Goal: Find specific page/section: Find specific page/section

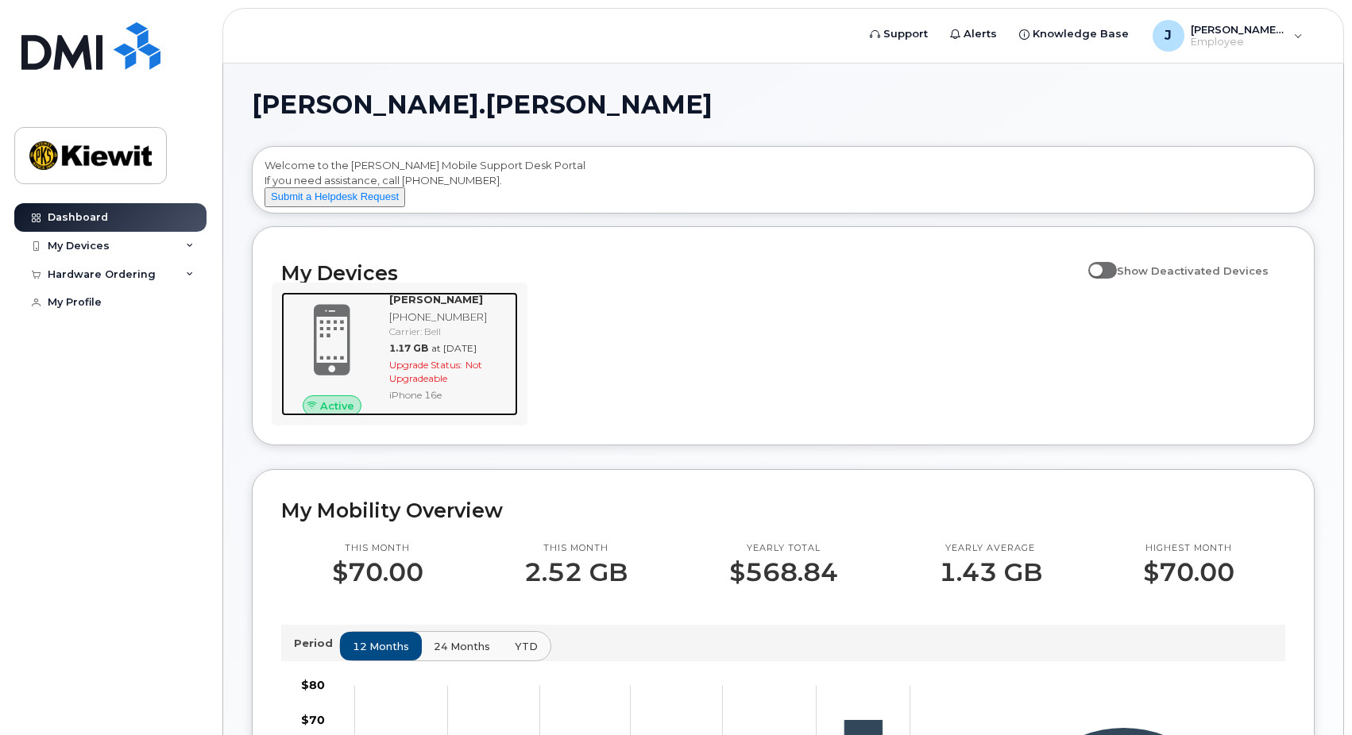
click at [424, 371] on span "Upgrade Status:" at bounding box center [425, 365] width 73 height 12
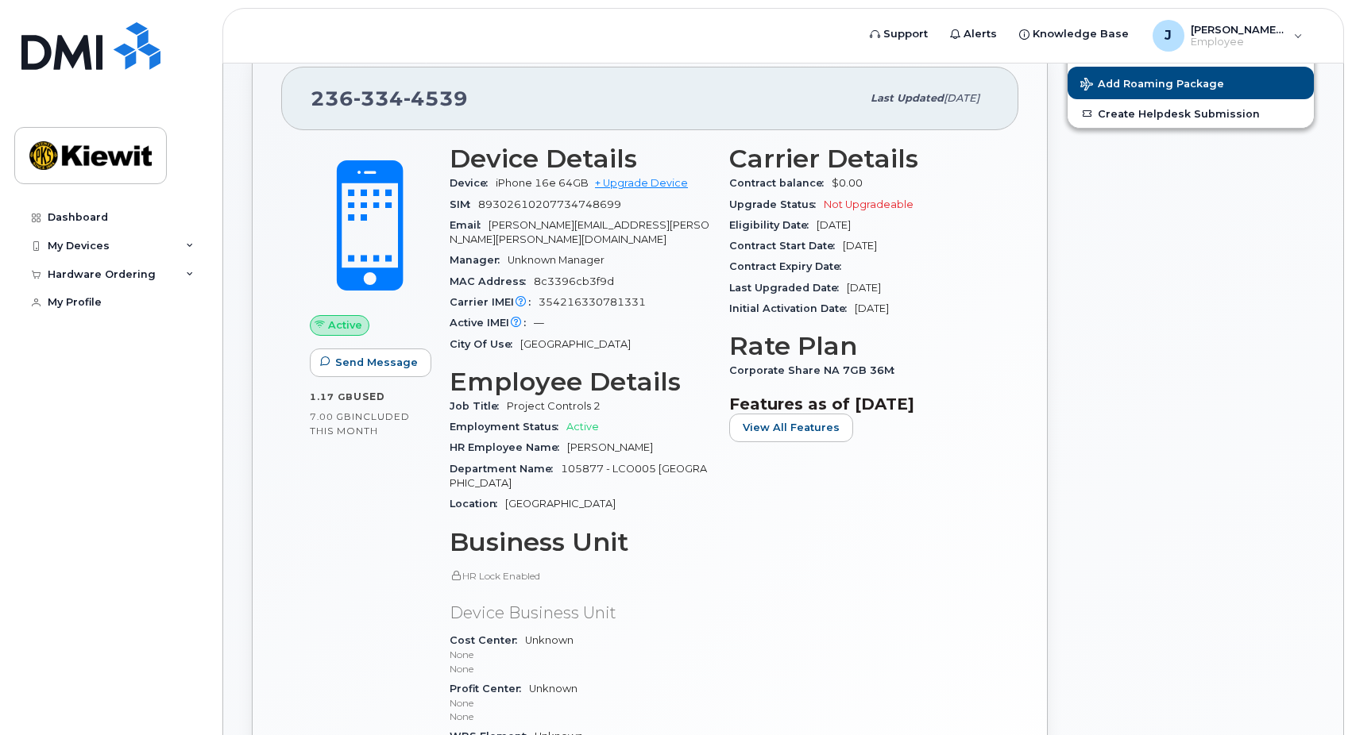
scroll to position [79, 0]
click at [766, 424] on span "View All Features" at bounding box center [790, 426] width 97 height 15
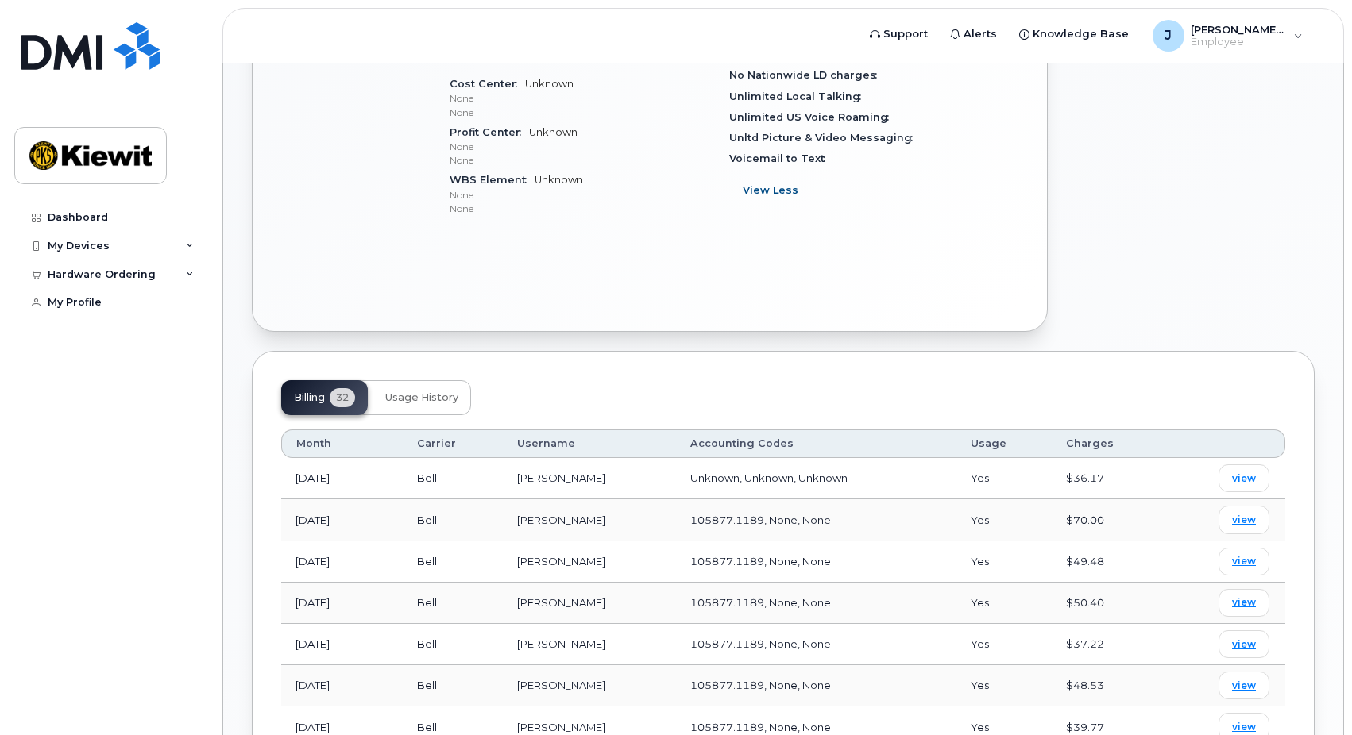
scroll to position [715, 0]
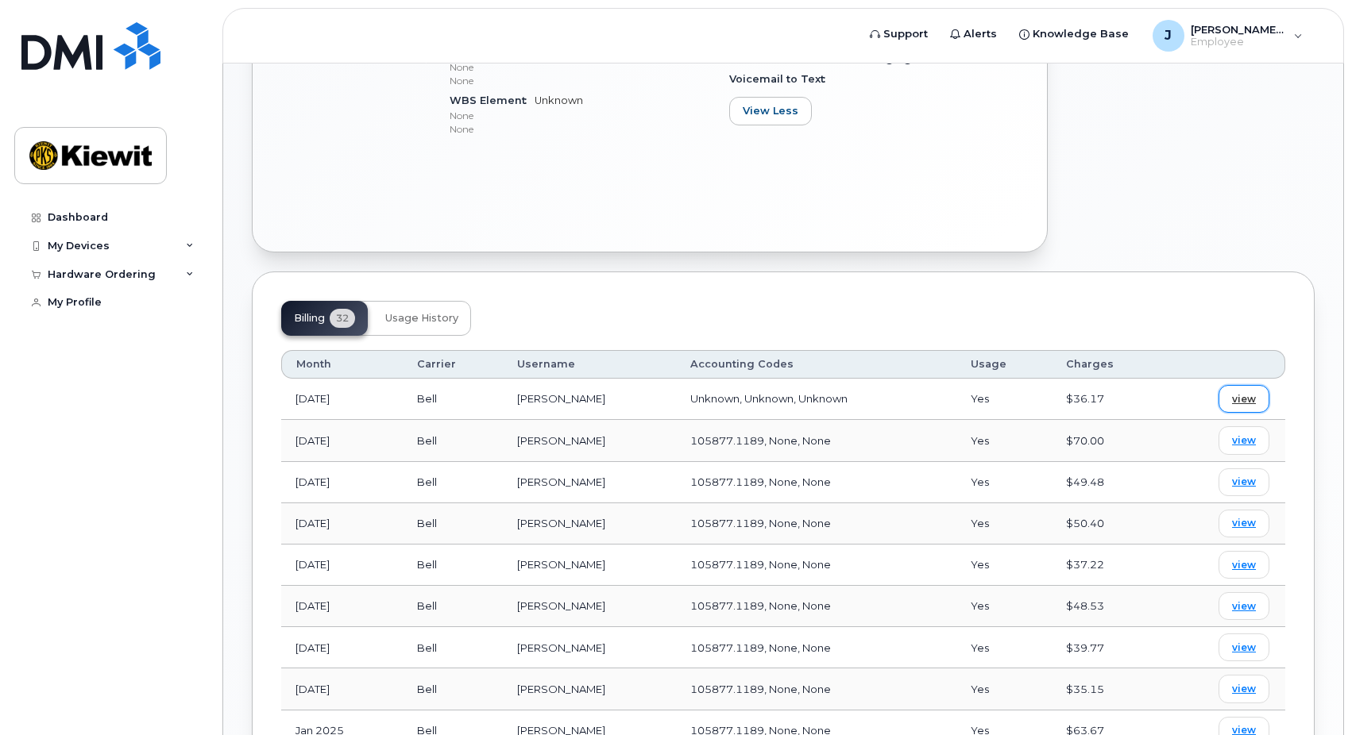
click at [1242, 392] on span "view" at bounding box center [1244, 399] width 24 height 14
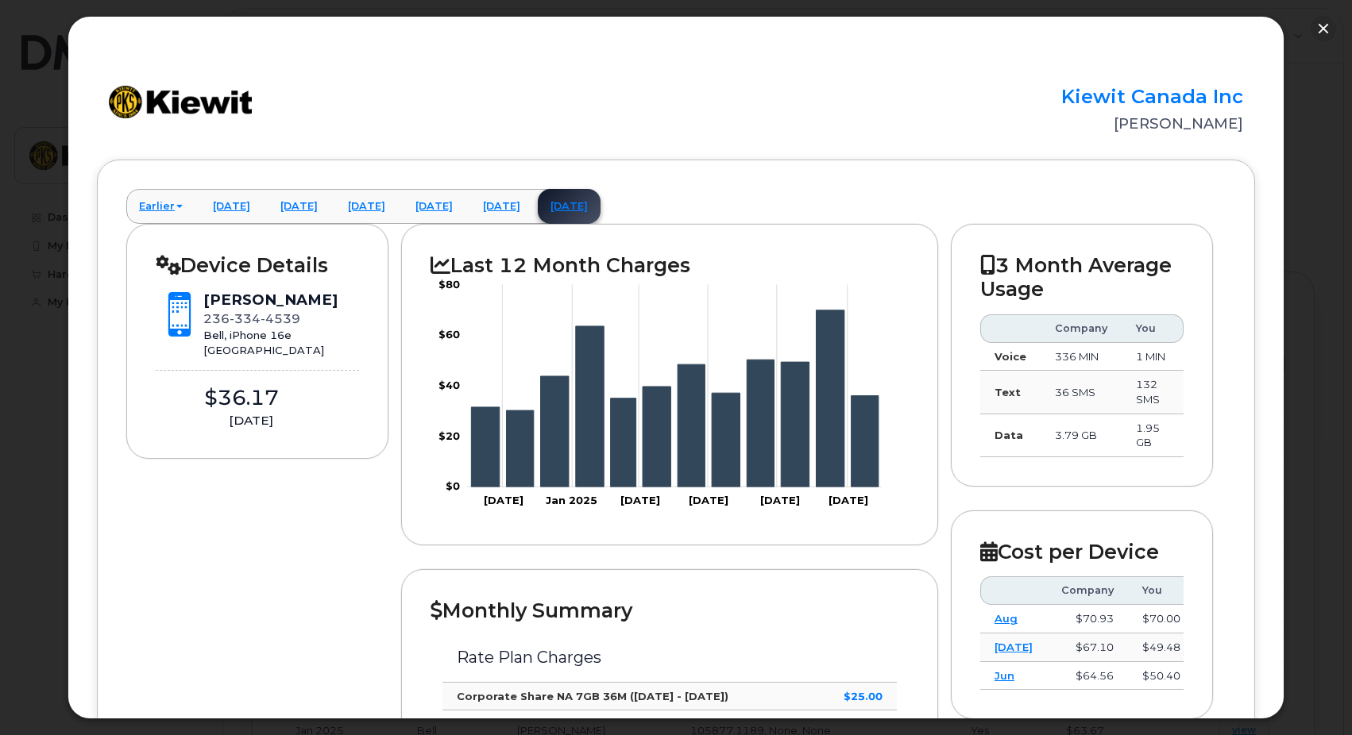
scroll to position [0, 0]
